Goal: Understand process/instructions: Learn how to perform a task or action

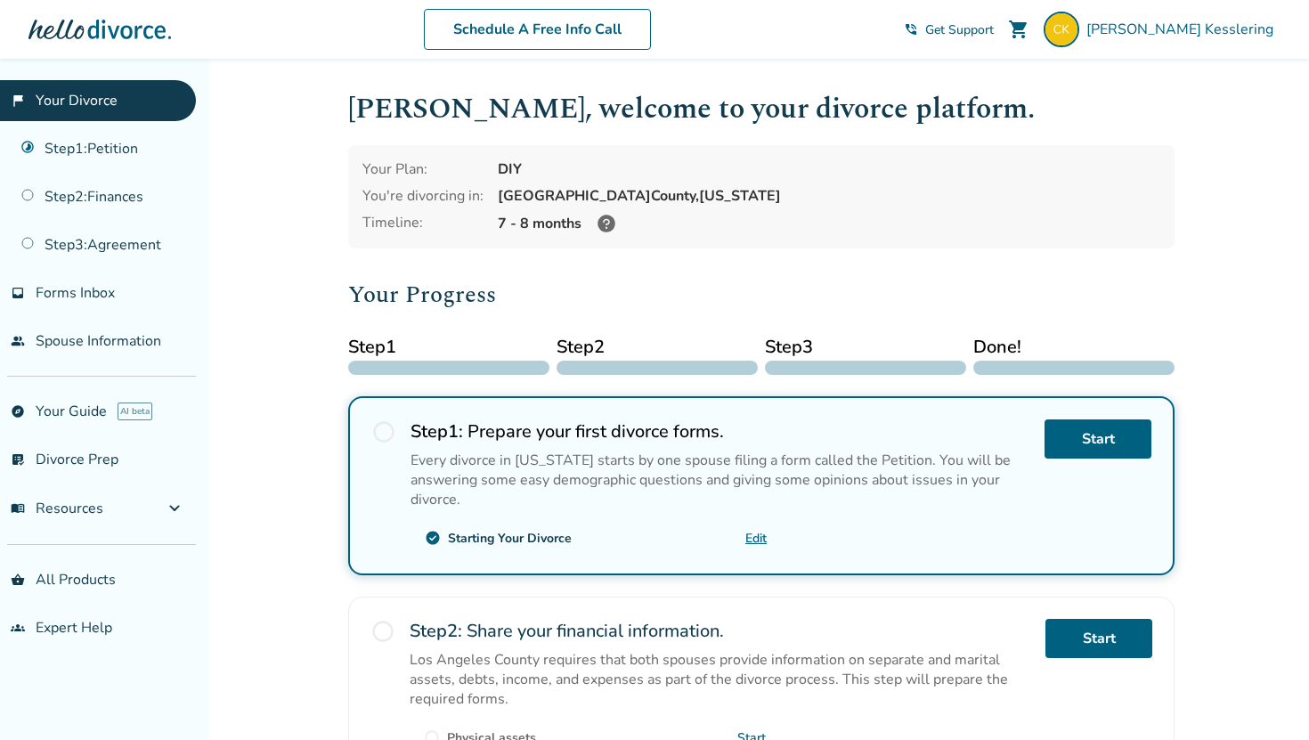
scroll to position [334, 0]
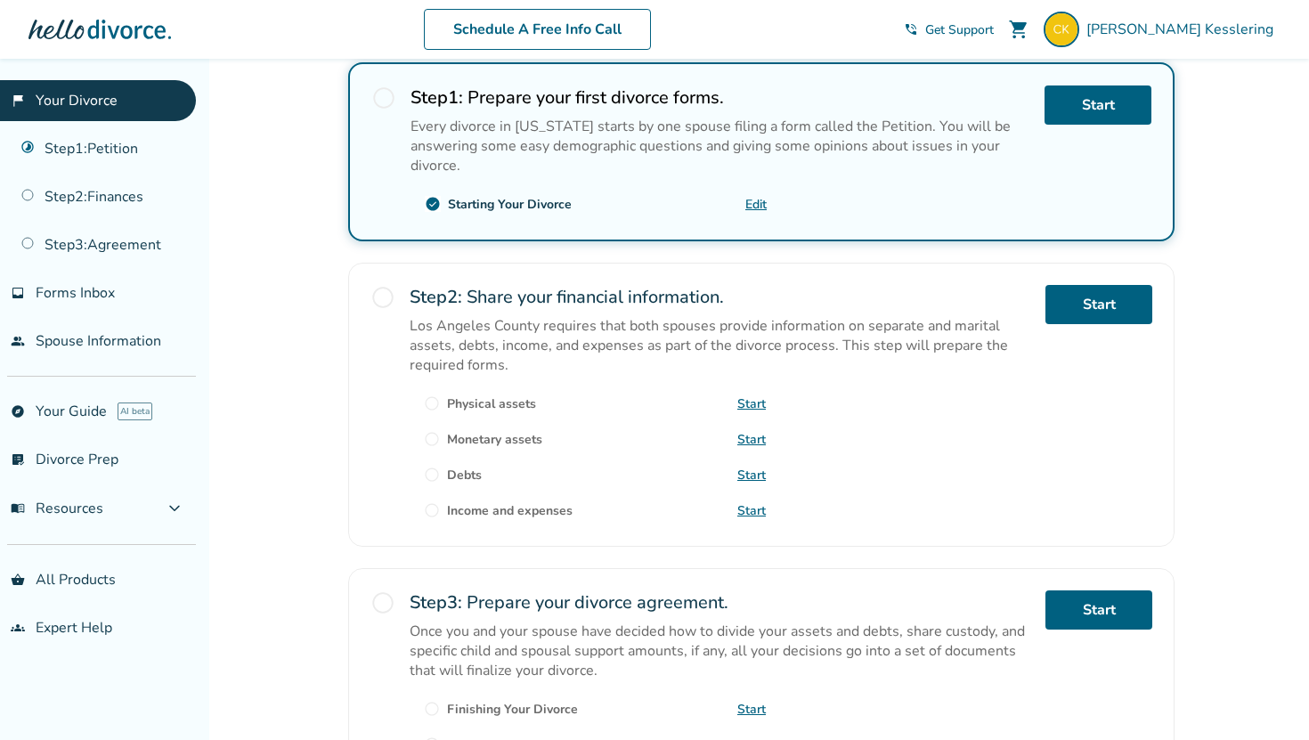
click at [806, 190] on div "Step 1 : Prepare your first divorce forms. Every divorce in [US_STATE] starts b…" at bounding box center [720, 151] width 620 height 133
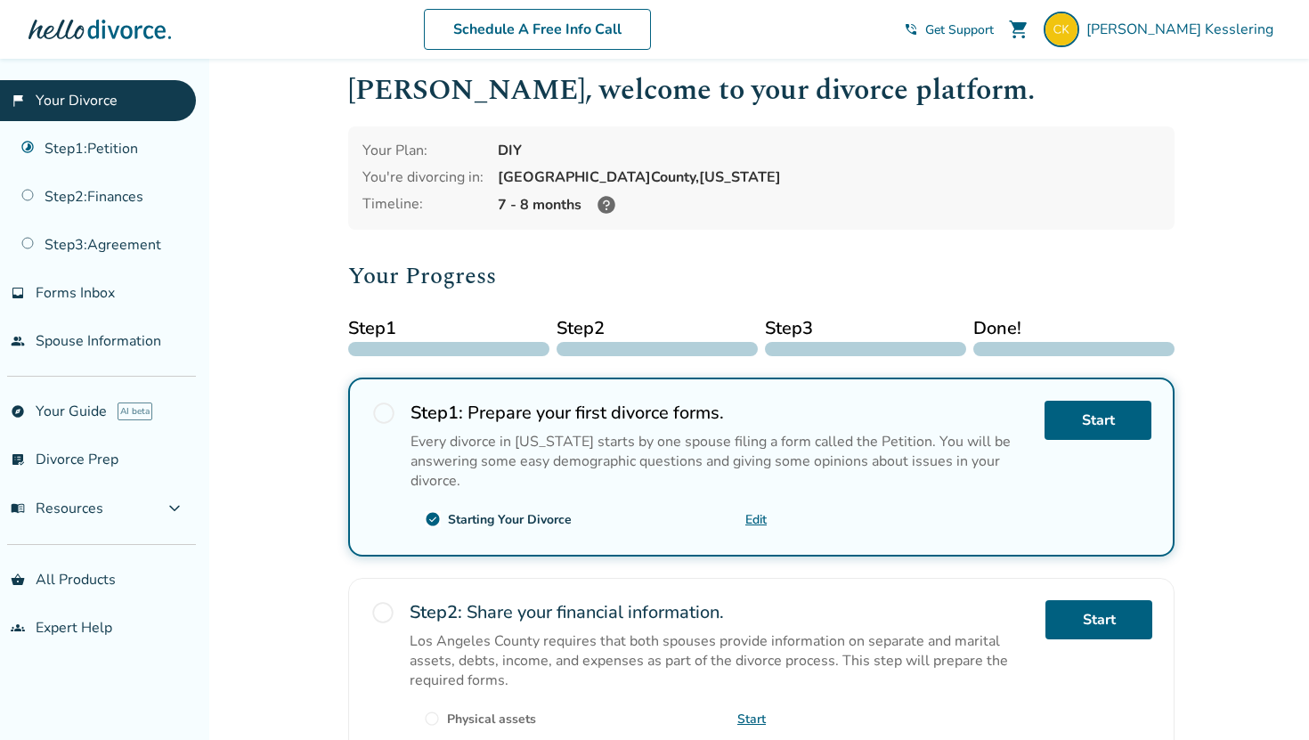
scroll to position [0, 0]
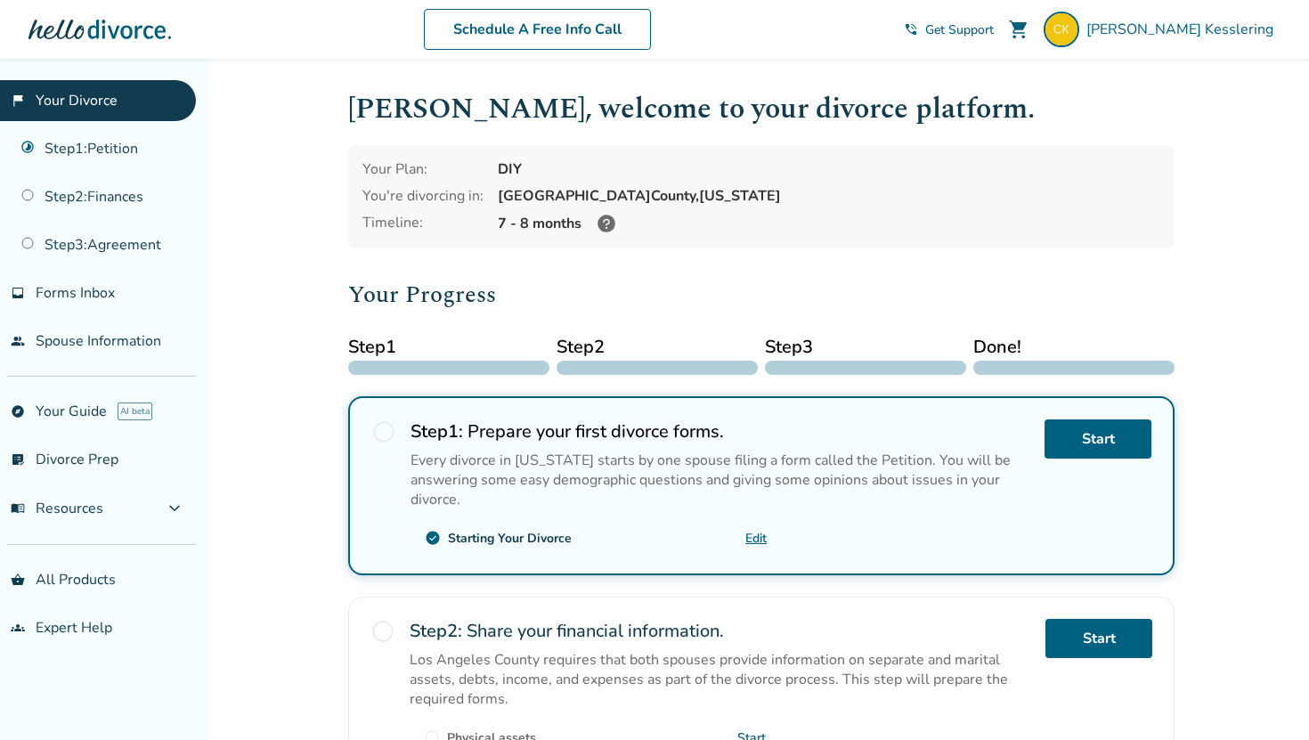
click at [385, 428] on span "radio_button_unchecked" at bounding box center [383, 431] width 25 height 25
click at [508, 457] on p "Every divorce in [US_STATE] starts by one spouse filing a form called the Petit…" at bounding box center [720, 480] width 620 height 59
click at [88, 148] on link "Step 1 : Petition" at bounding box center [98, 148] width 196 height 41
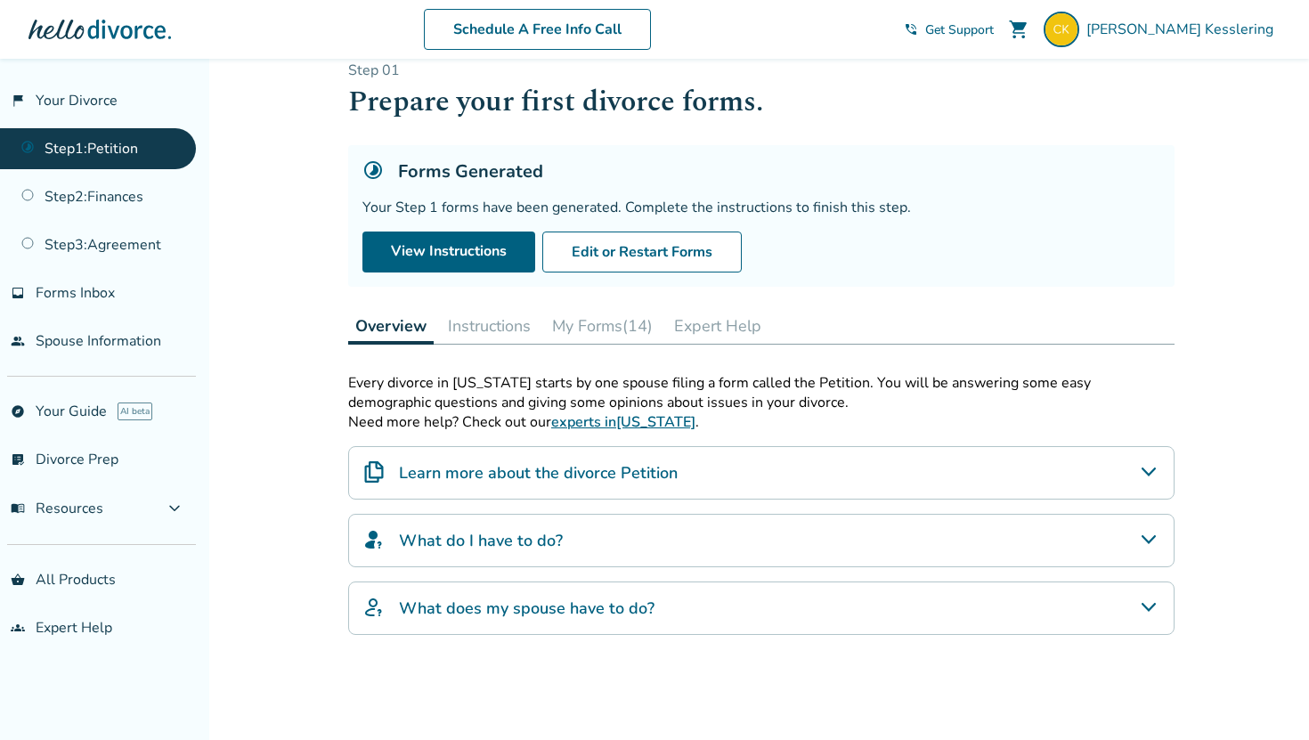
scroll to position [28, 0]
click at [503, 327] on button "Instructions" at bounding box center [489, 324] width 97 height 36
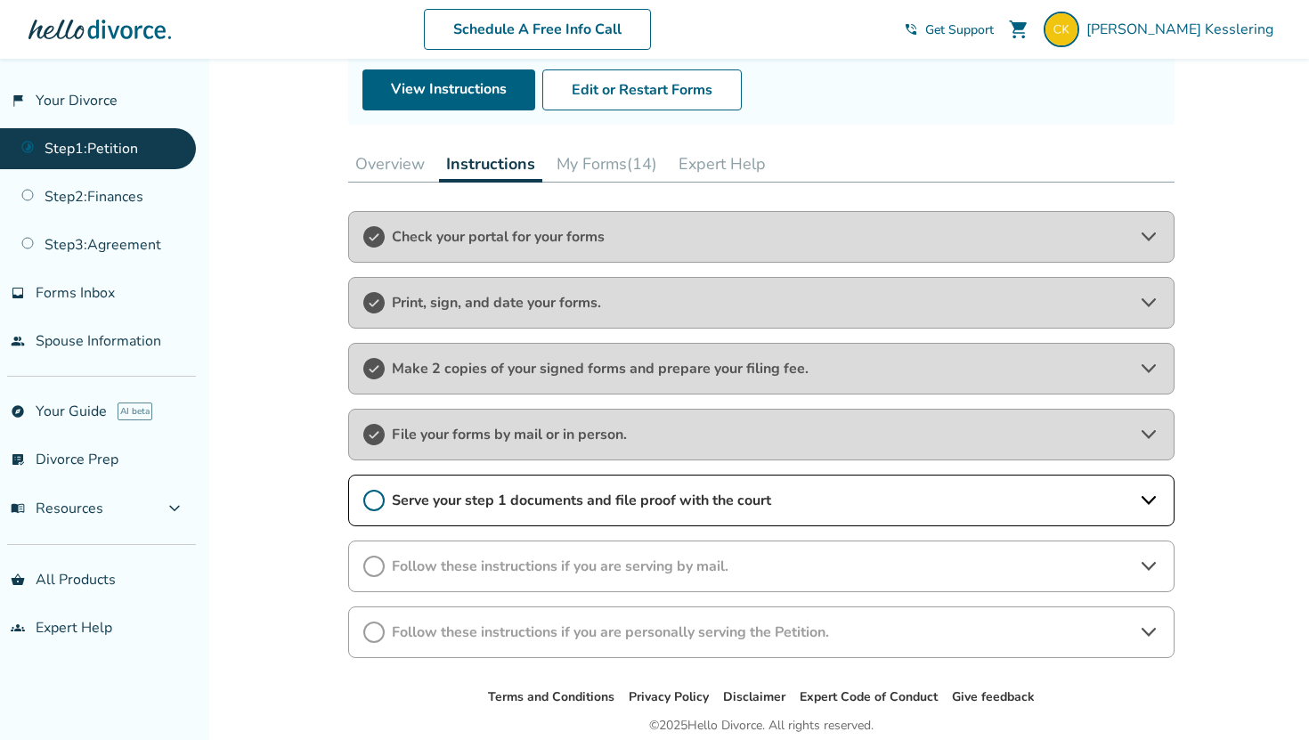
scroll to position [259, 0]
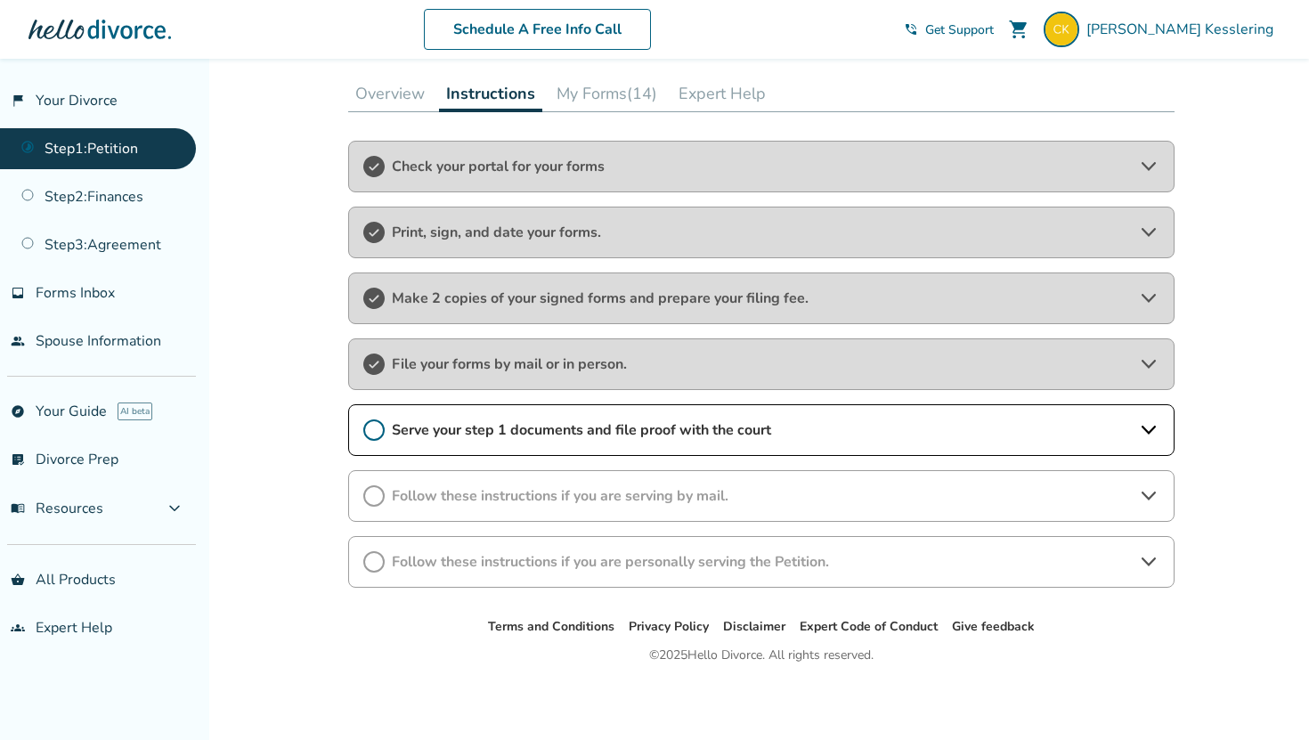
click at [502, 426] on span "Serve your step 1 documents and file proof with the court" at bounding box center [761, 430] width 739 height 20
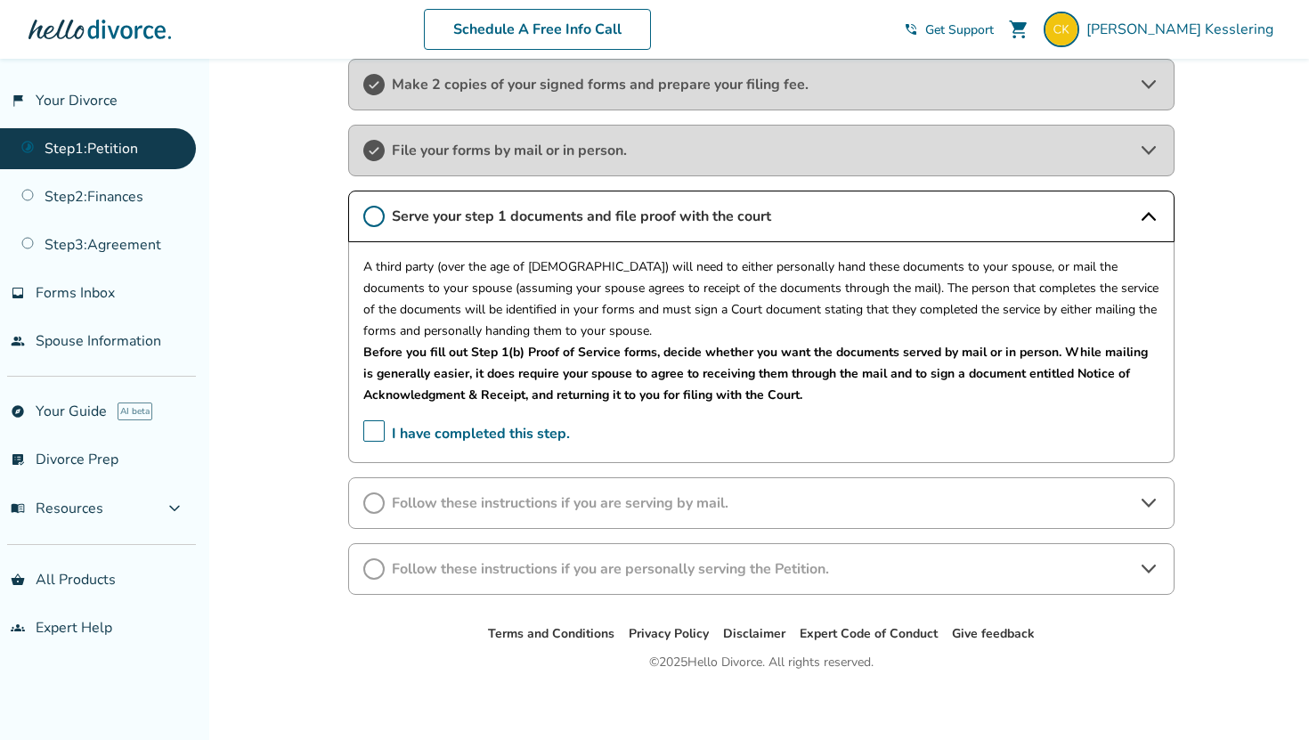
scroll to position [480, 0]
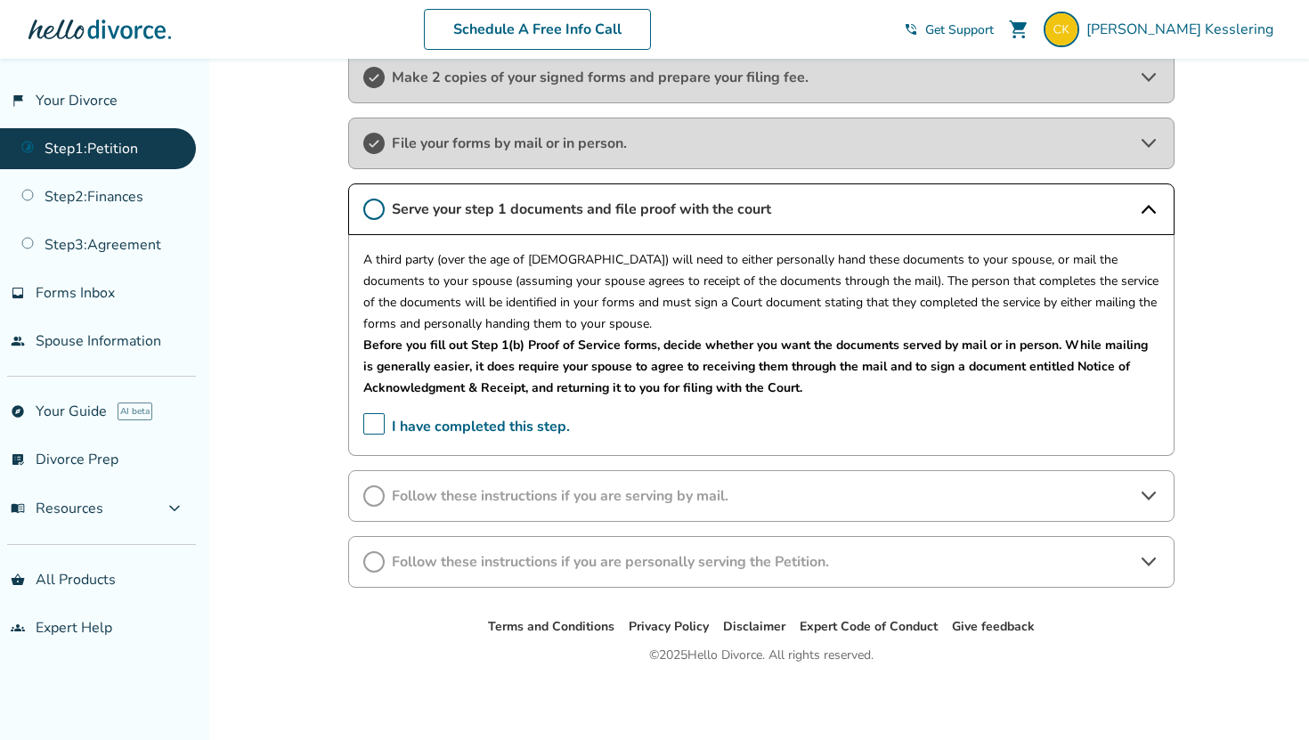
click at [506, 511] on div "Follow these instructions if you are serving by mail." at bounding box center [761, 496] width 826 height 52
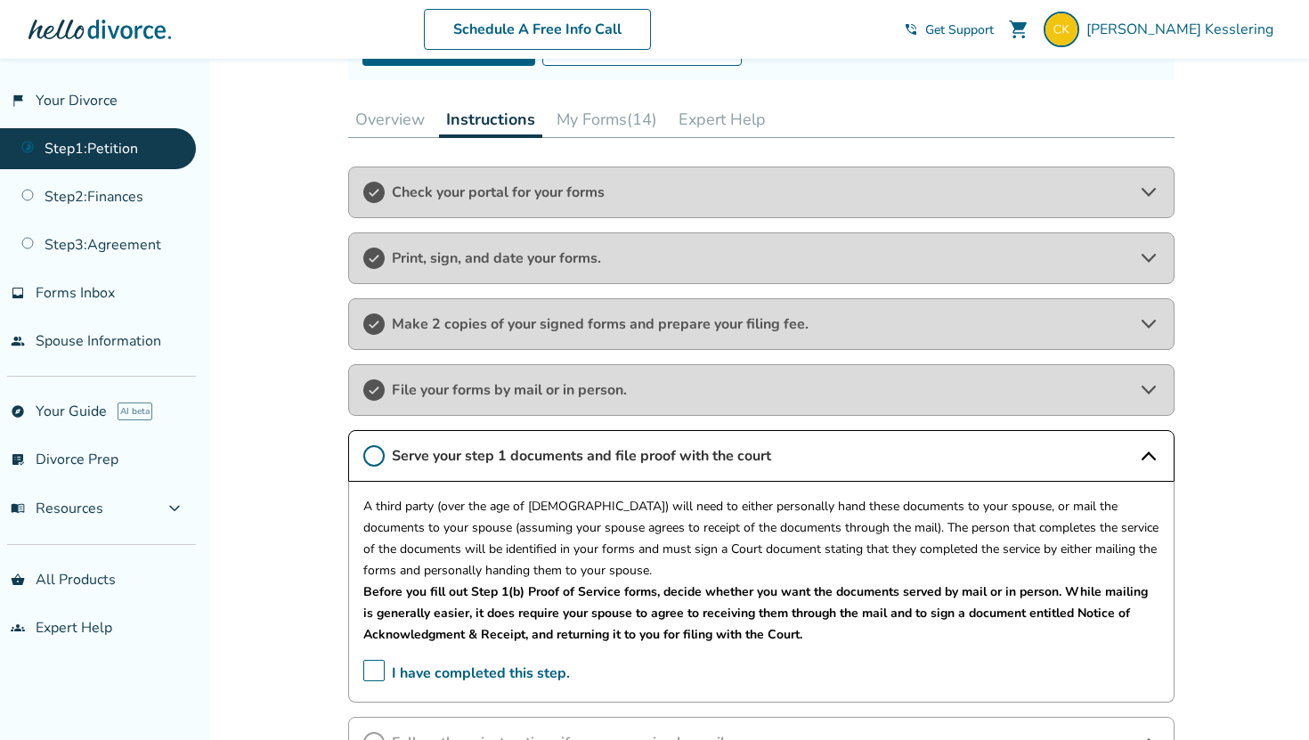
scroll to position [212, 0]
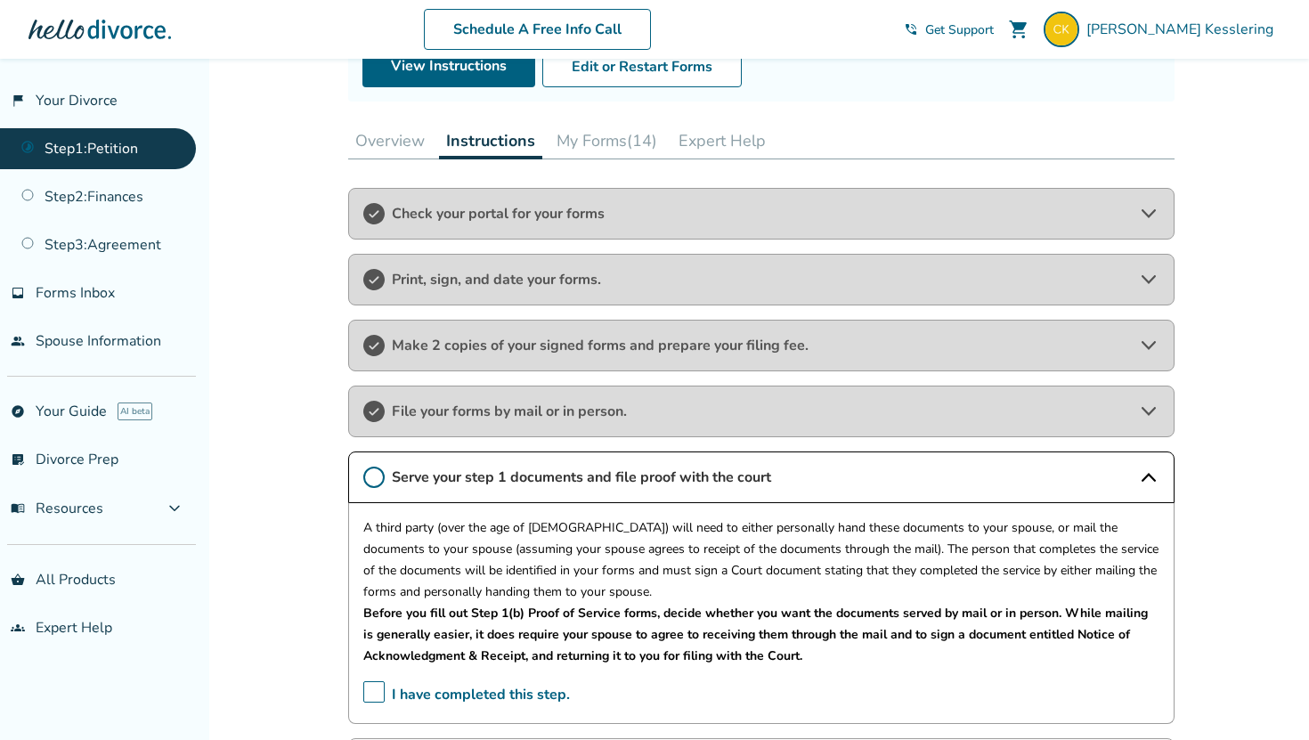
click at [598, 134] on button "My Forms (14)" at bounding box center [606, 141] width 115 height 36
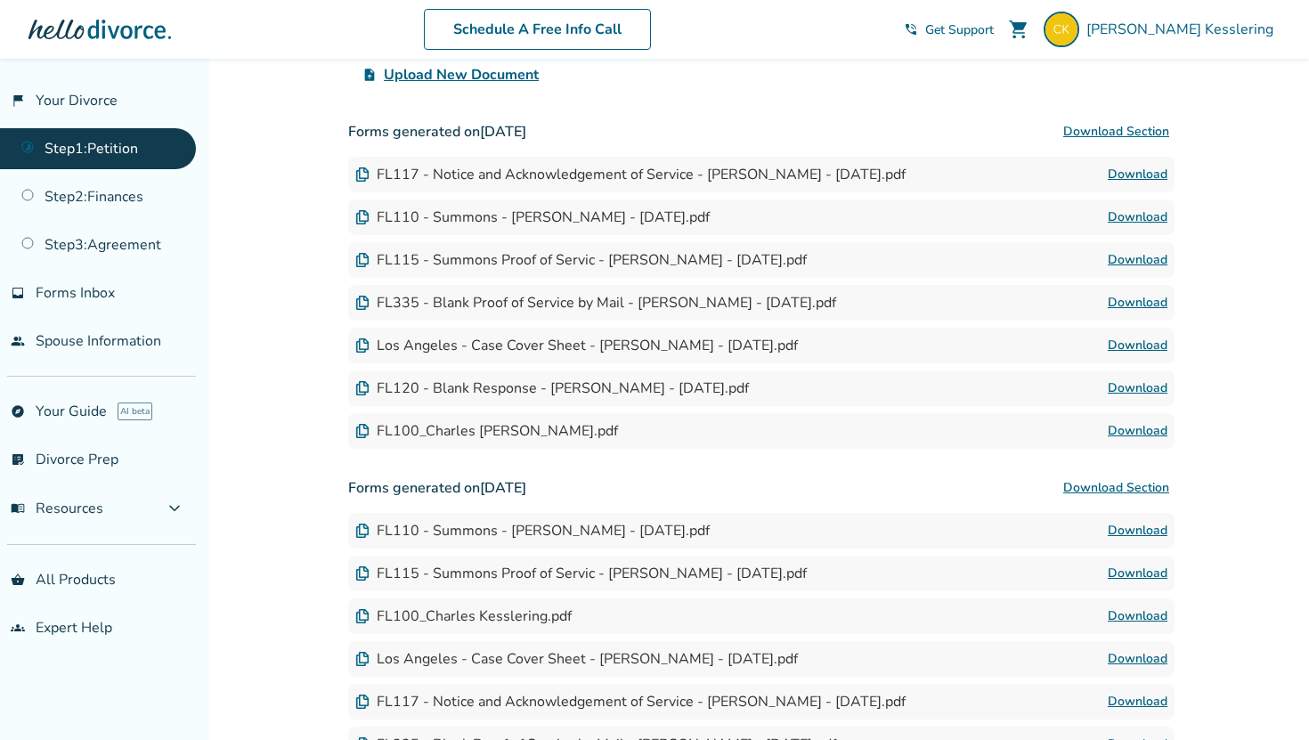
scroll to position [496, 0]
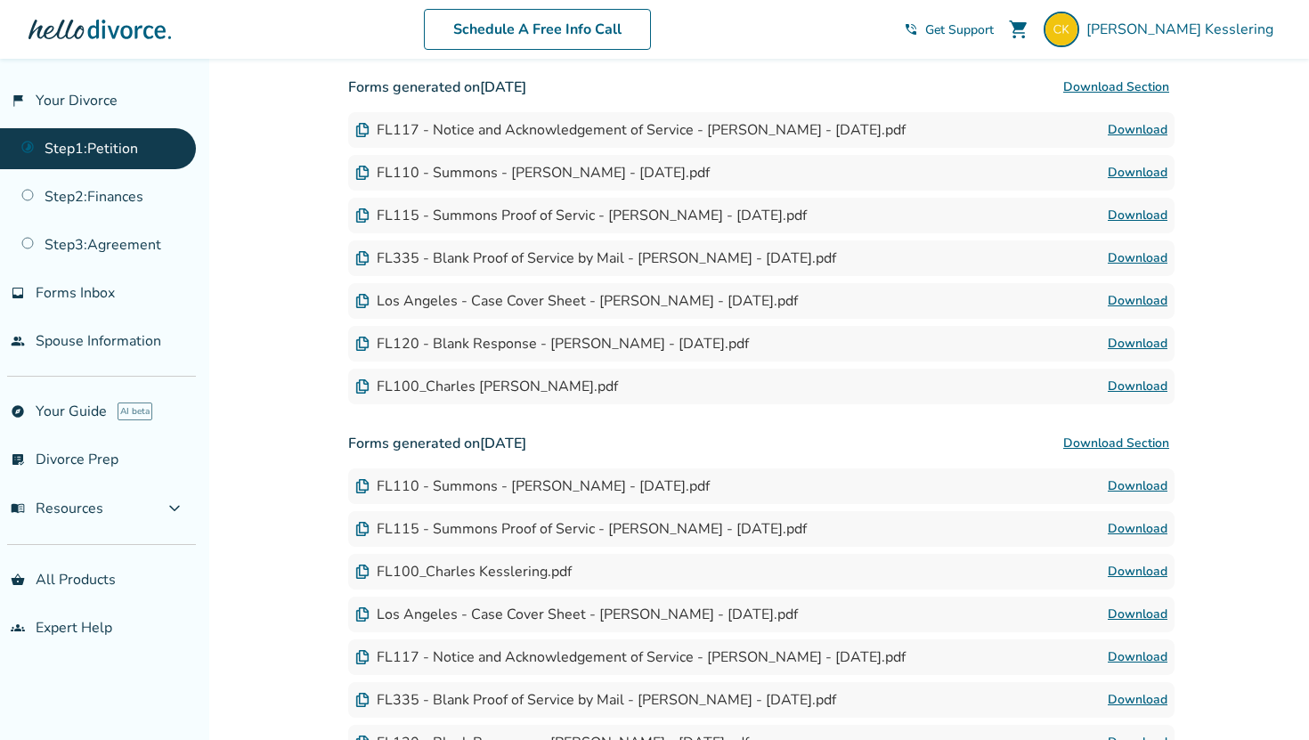
click at [1114, 123] on link "Download" at bounding box center [1138, 129] width 60 height 21
click at [1123, 249] on link "Download" at bounding box center [1138, 258] width 60 height 21
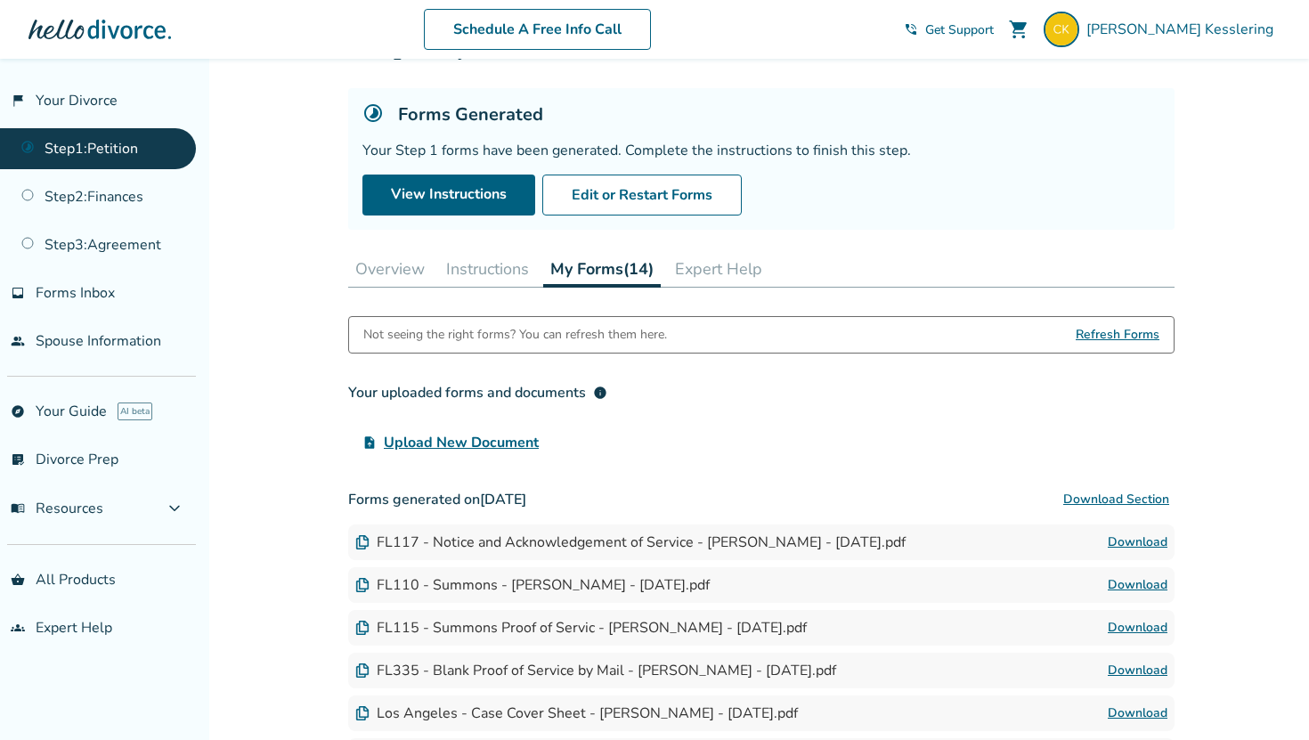
scroll to position [0, 0]
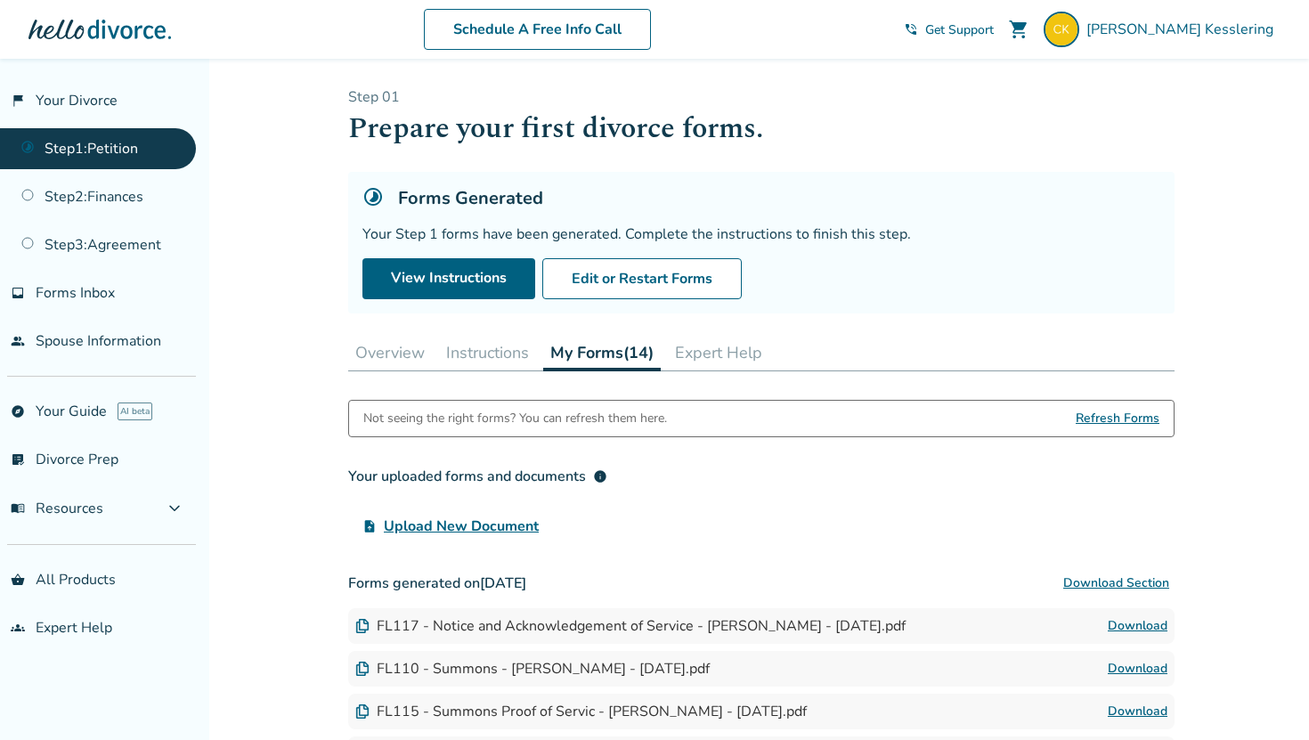
click at [452, 339] on button "Instructions" at bounding box center [487, 353] width 97 height 36
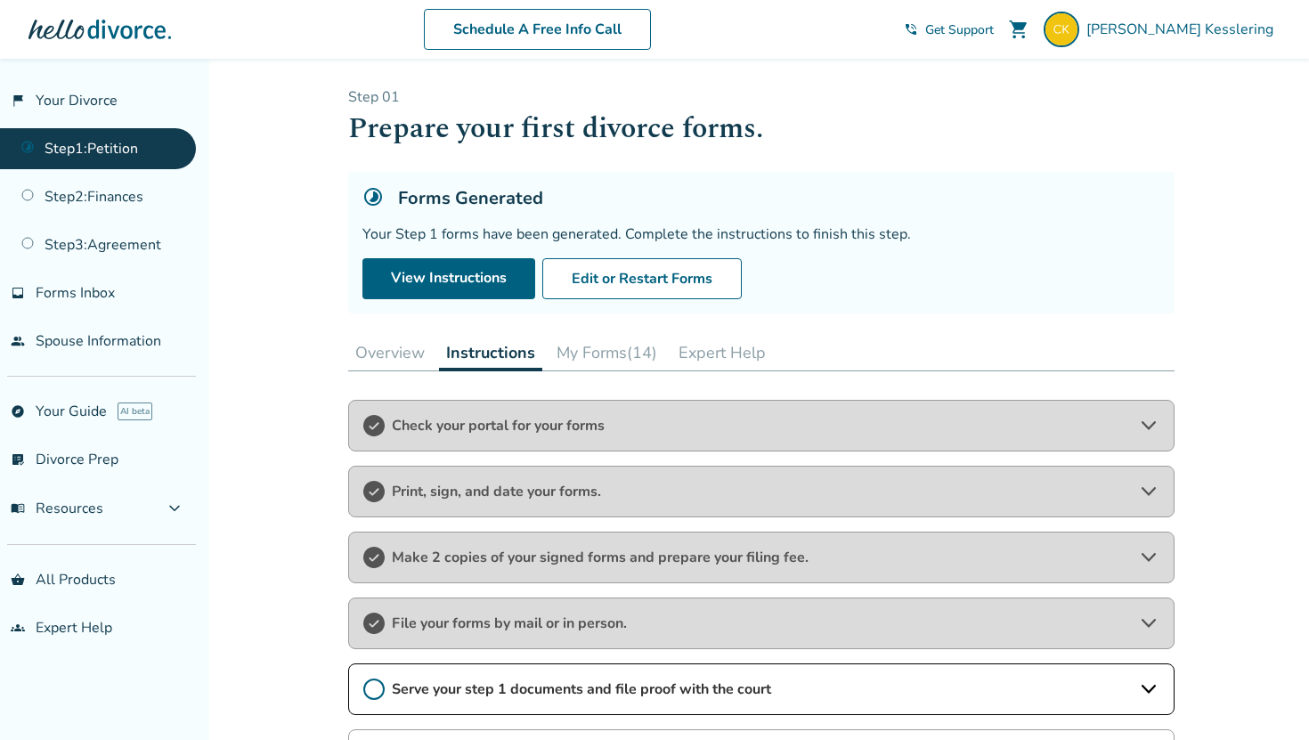
scroll to position [259, 0]
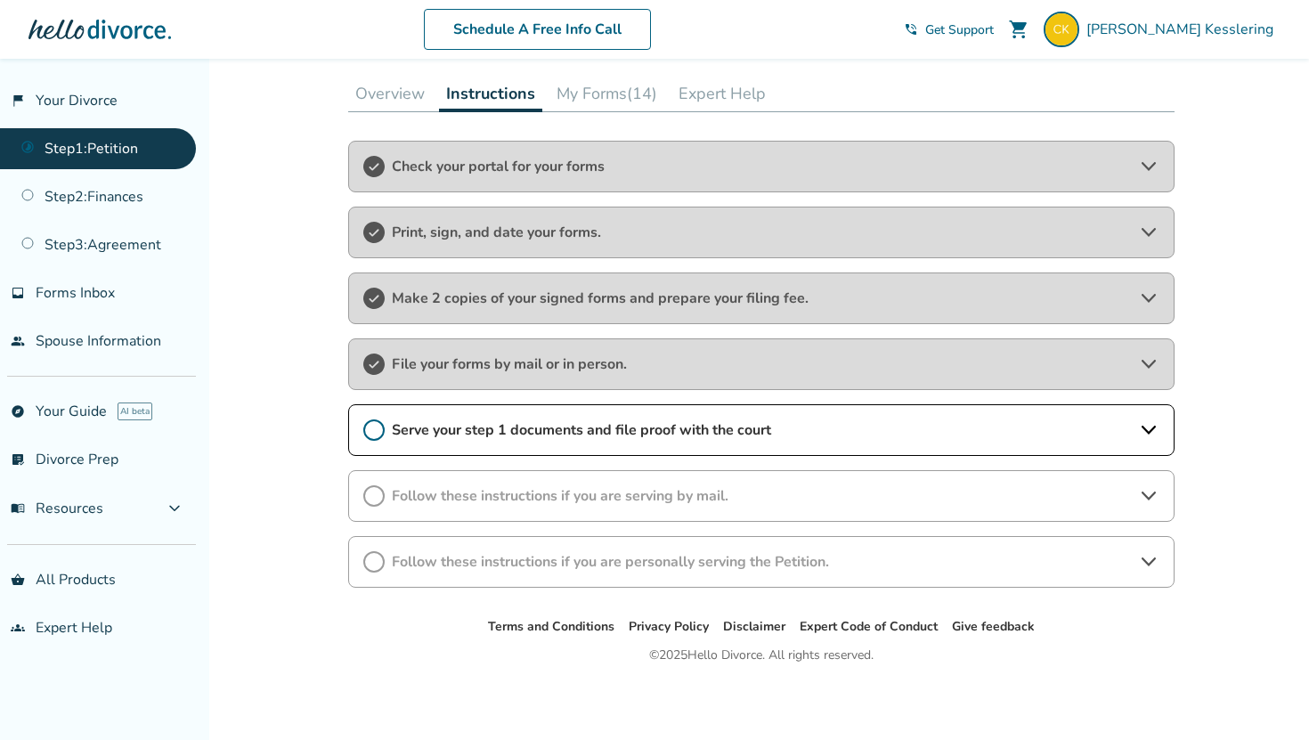
click at [410, 432] on span "Serve your step 1 documents and file proof with the court" at bounding box center [761, 430] width 739 height 20
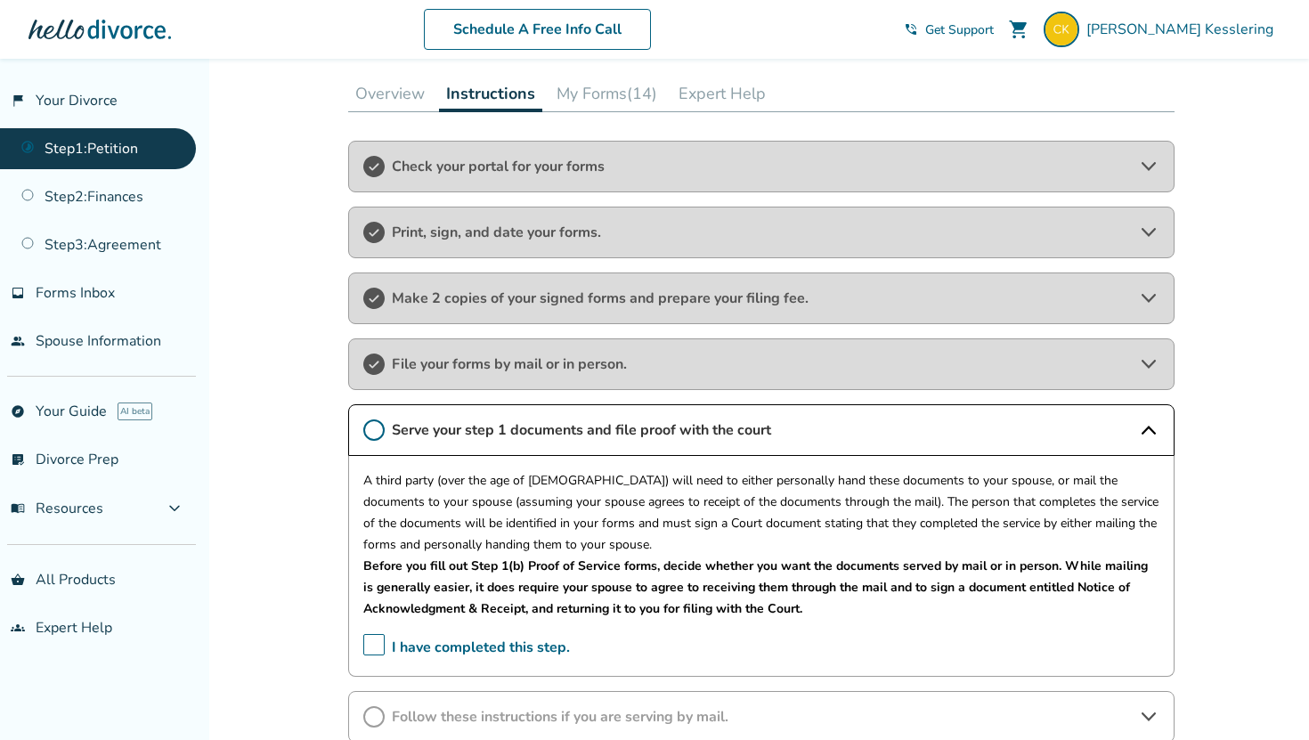
scroll to position [480, 0]
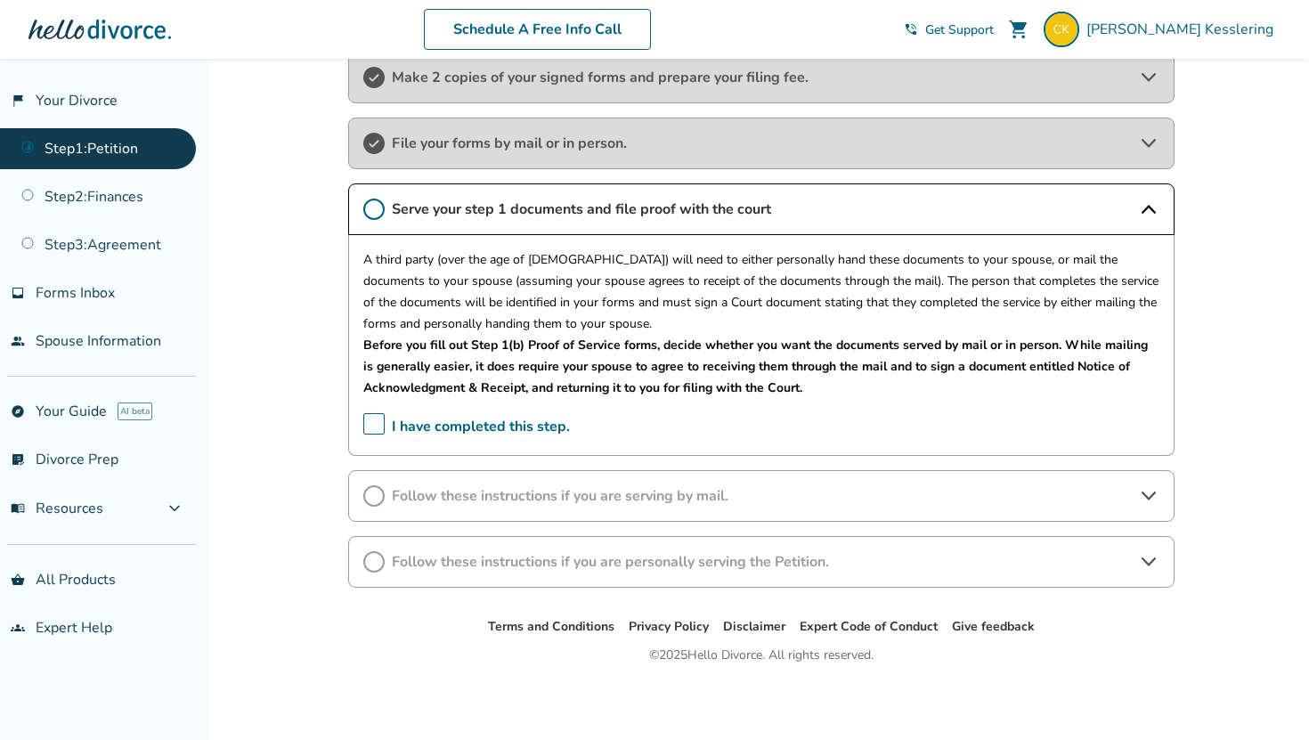
click at [422, 502] on span "Follow these instructions if you are serving by mail." at bounding box center [761, 496] width 739 height 20
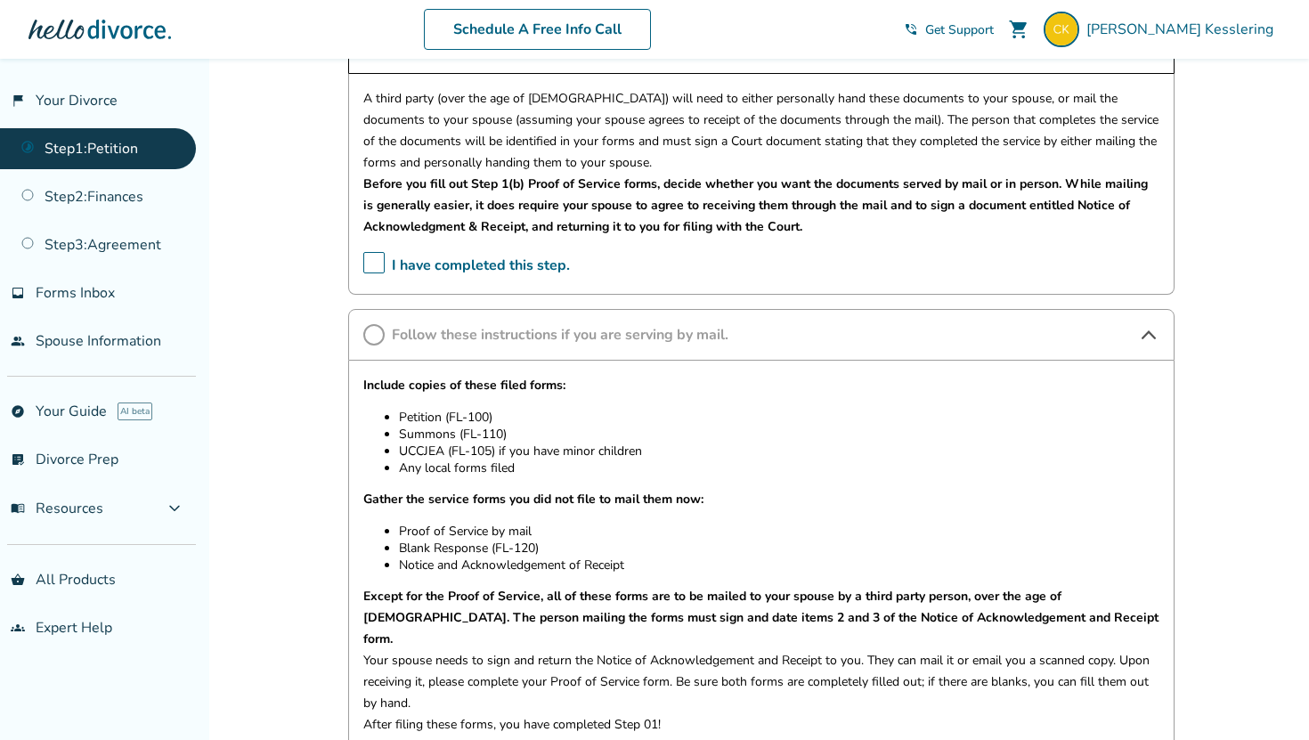
scroll to position [0, 0]
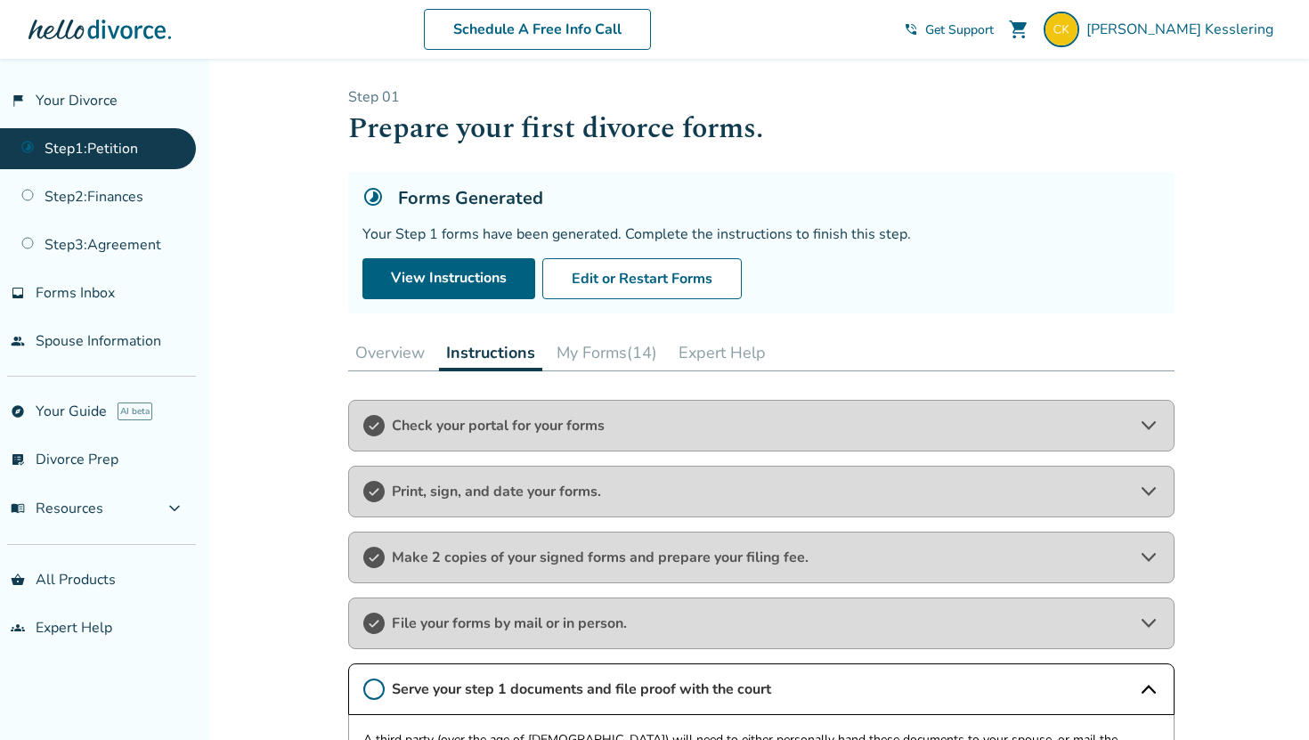
click at [613, 343] on button "My Forms (14)" at bounding box center [606, 353] width 115 height 36
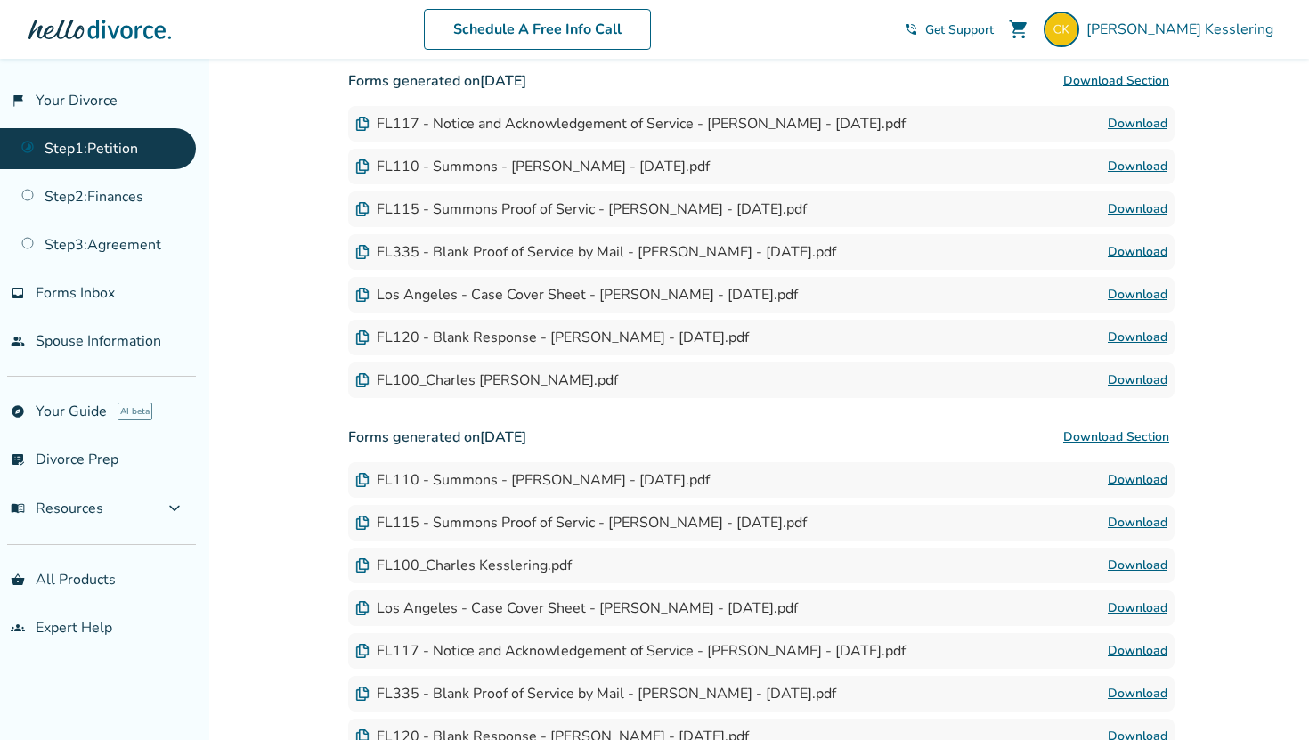
scroll to position [490, 0]
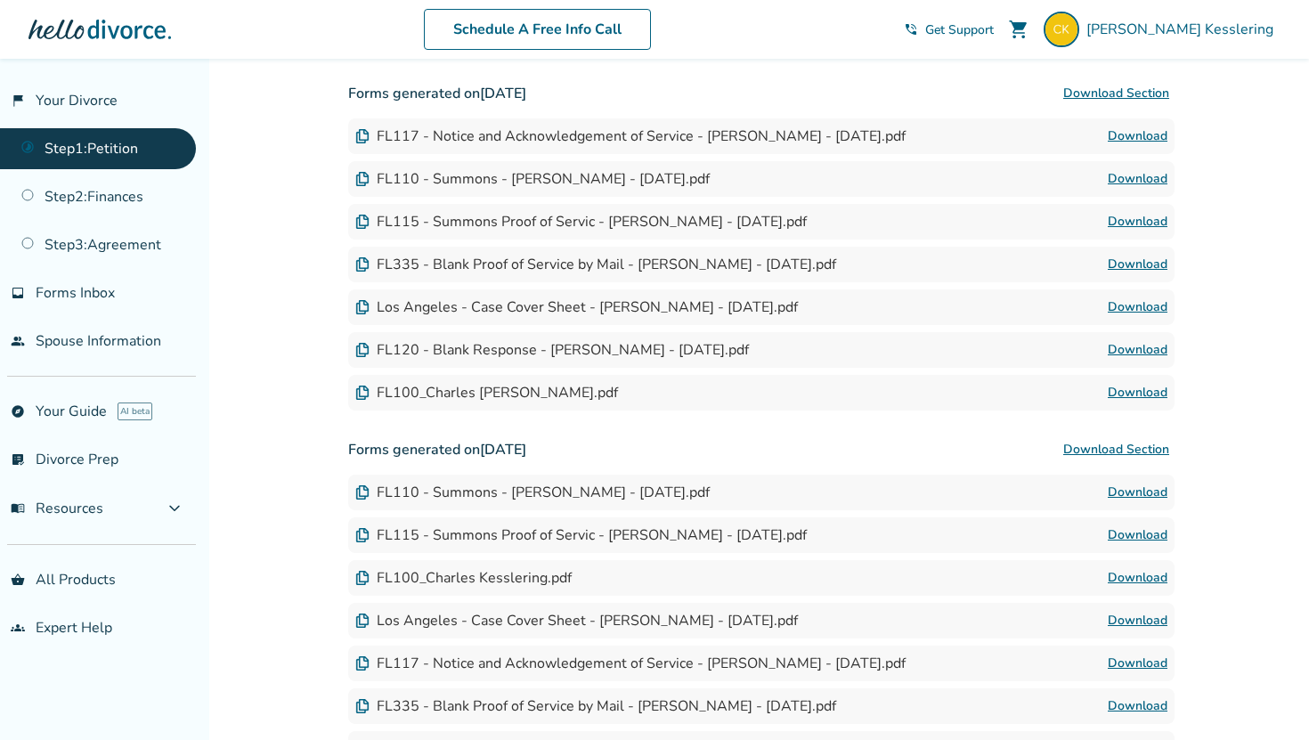
click at [1124, 133] on link "Download" at bounding box center [1138, 136] width 60 height 21
